Goal: Transaction & Acquisition: Purchase product/service

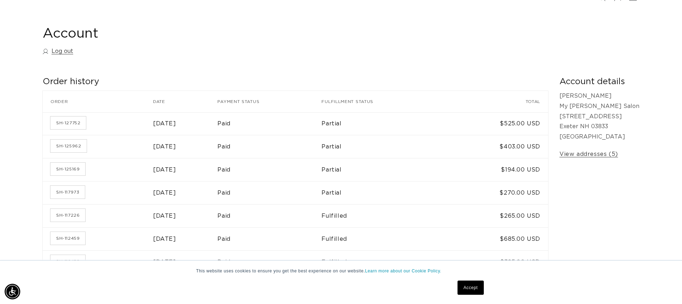
scroll to position [0, 631]
click at [58, 146] on link "SH-125962" at bounding box center [68, 145] width 36 height 13
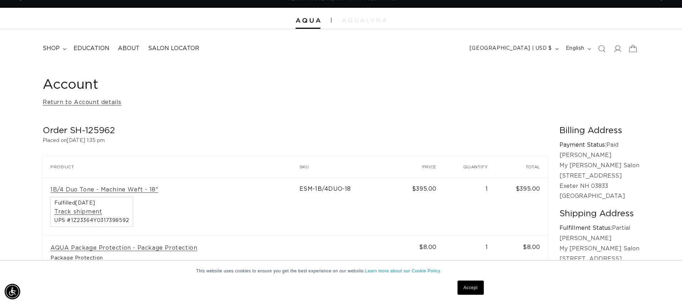
click at [634, 49] on icon at bounding box center [632, 48] width 17 height 17
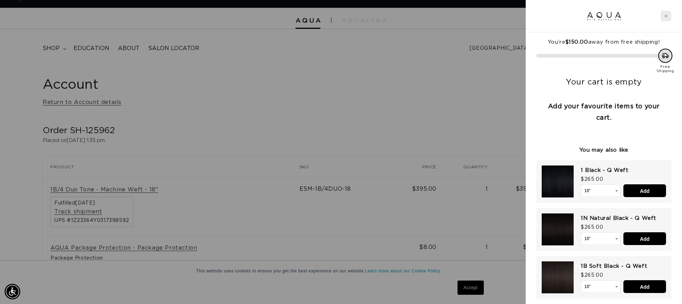
scroll to position [0, 631]
click at [667, 17] on icon "Close cart" at bounding box center [665, 16] width 3 height 3
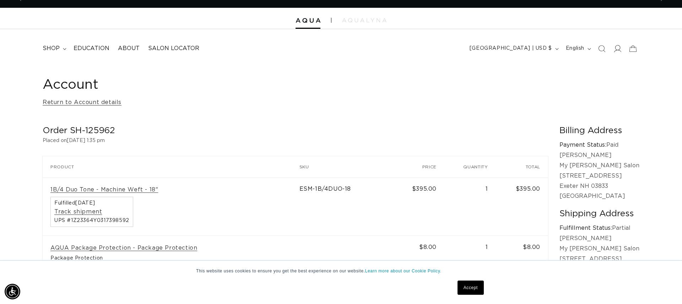
scroll to position [0, 1262]
click at [617, 50] on icon at bounding box center [616, 48] width 7 height 7
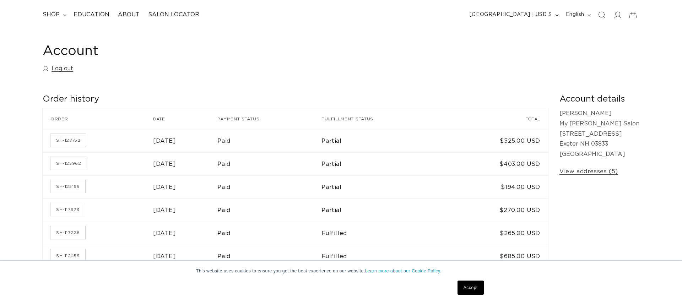
scroll to position [47, 0]
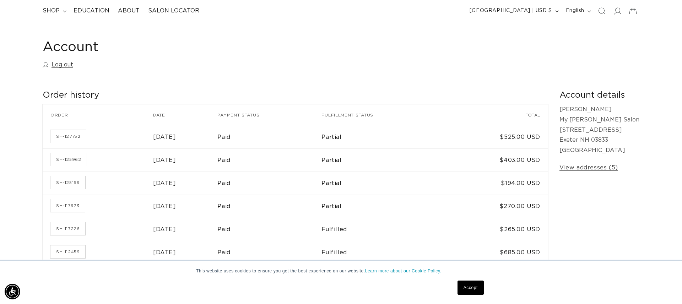
click at [473, 284] on link "Accept" at bounding box center [470, 287] width 26 height 14
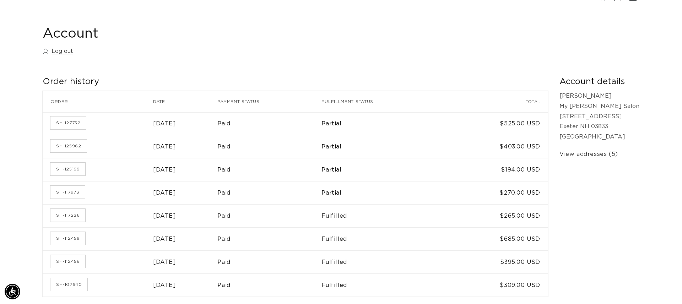
scroll to position [0, 1262]
click at [77, 170] on link "SH-125169" at bounding box center [67, 169] width 35 height 13
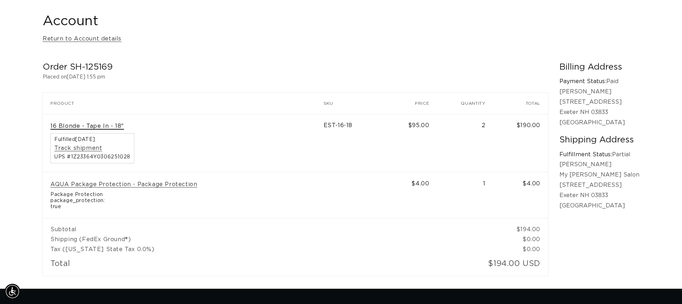
click at [96, 126] on link "16 Blonde - Tape In - 18"" at bounding box center [86, 125] width 73 height 7
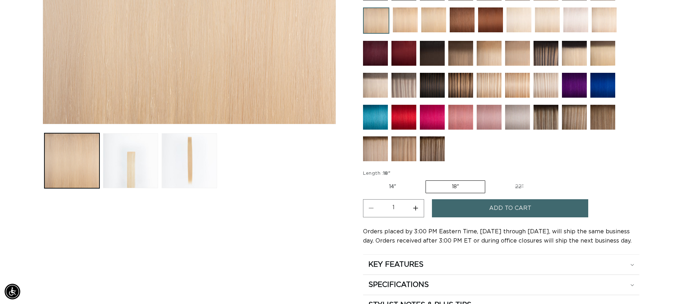
scroll to position [220, 0]
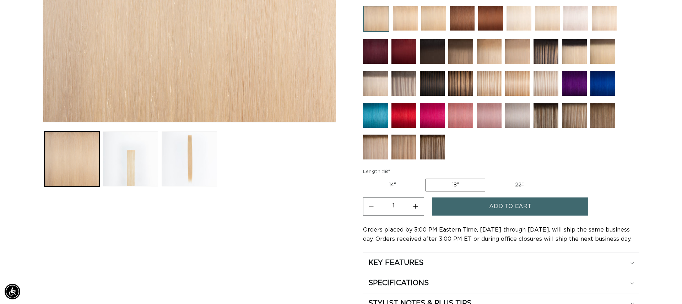
click at [520, 211] on span "Add to cart" at bounding box center [510, 206] width 42 height 18
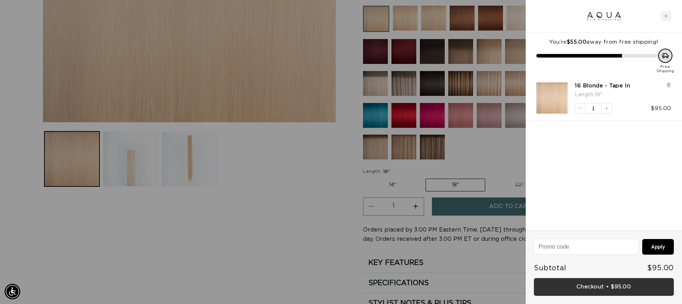
scroll to position [0, 0]
click at [627, 286] on link "Checkout • $95.00" at bounding box center [604, 287] width 140 height 18
